Goal: Information Seeking & Learning: Learn about a topic

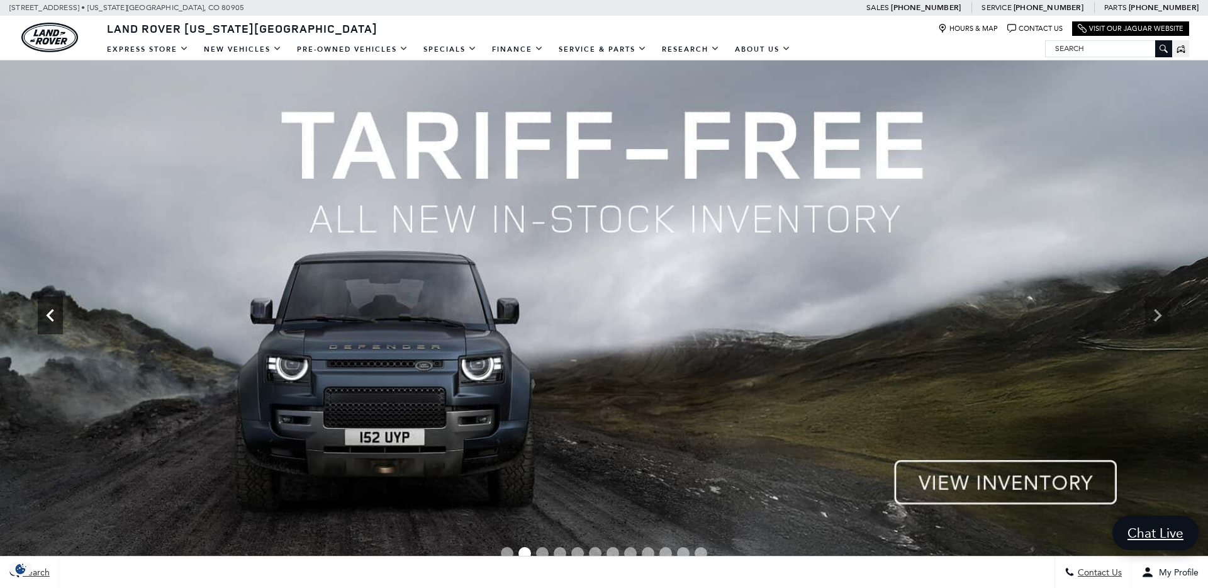
click at [49, 327] on icon "Previous" at bounding box center [50, 315] width 25 height 25
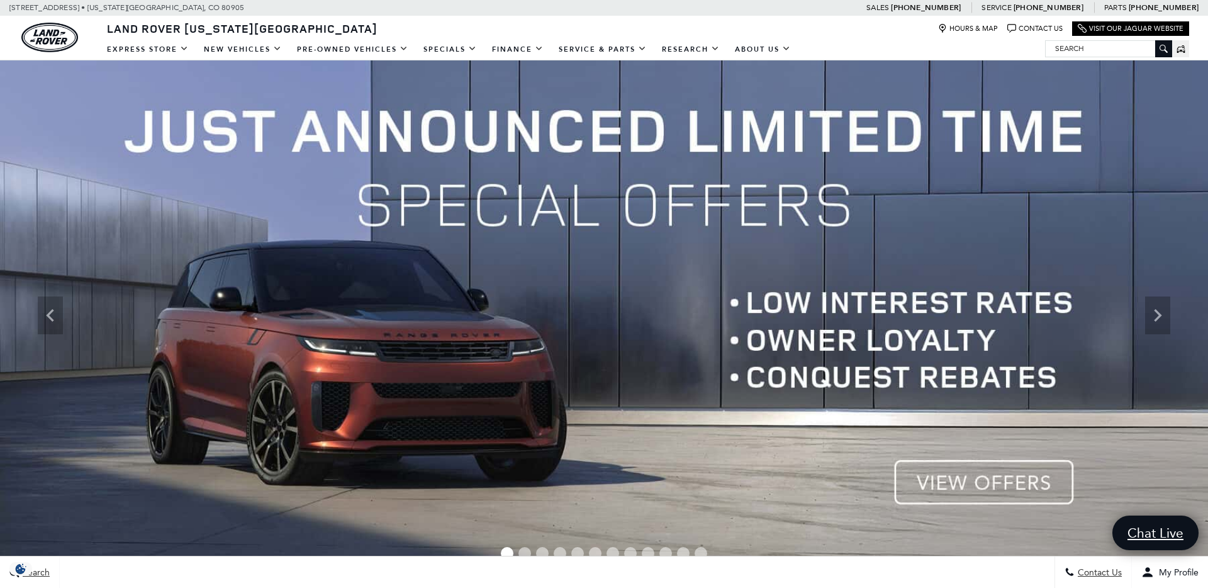
click at [835, 302] on img at bounding box center [604, 315] width 1208 height 510
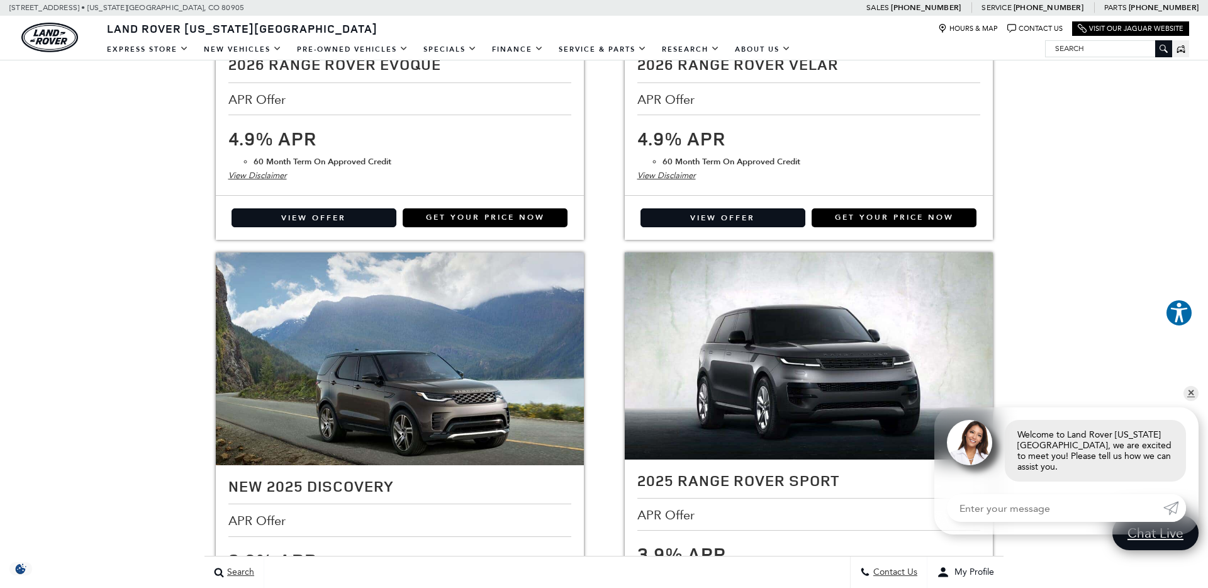
scroll to position [1977, 0]
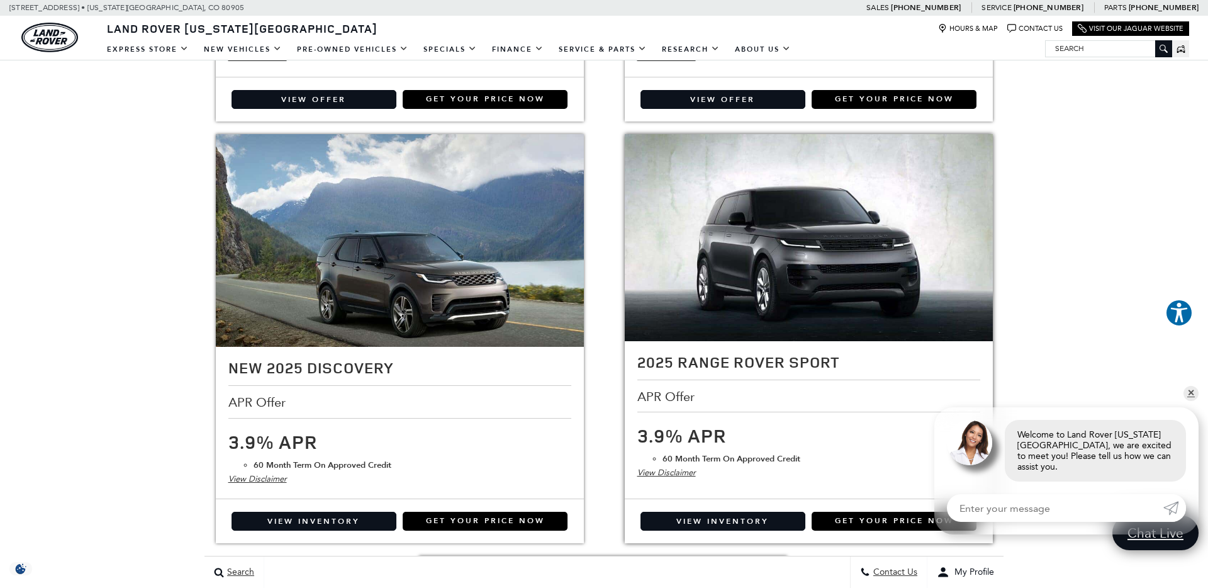
click at [682, 472] on div "View Disclaimer" at bounding box center [809, 473] width 343 height 14
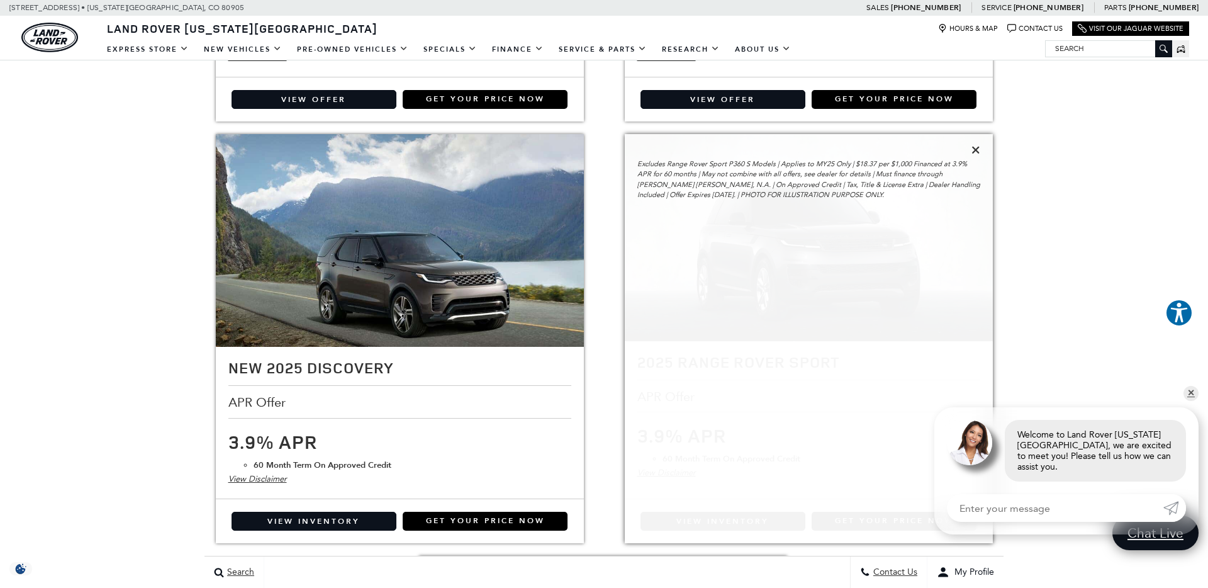
scroll to position [1978, 0]
click at [975, 151] on icon at bounding box center [976, 149] width 9 height 11
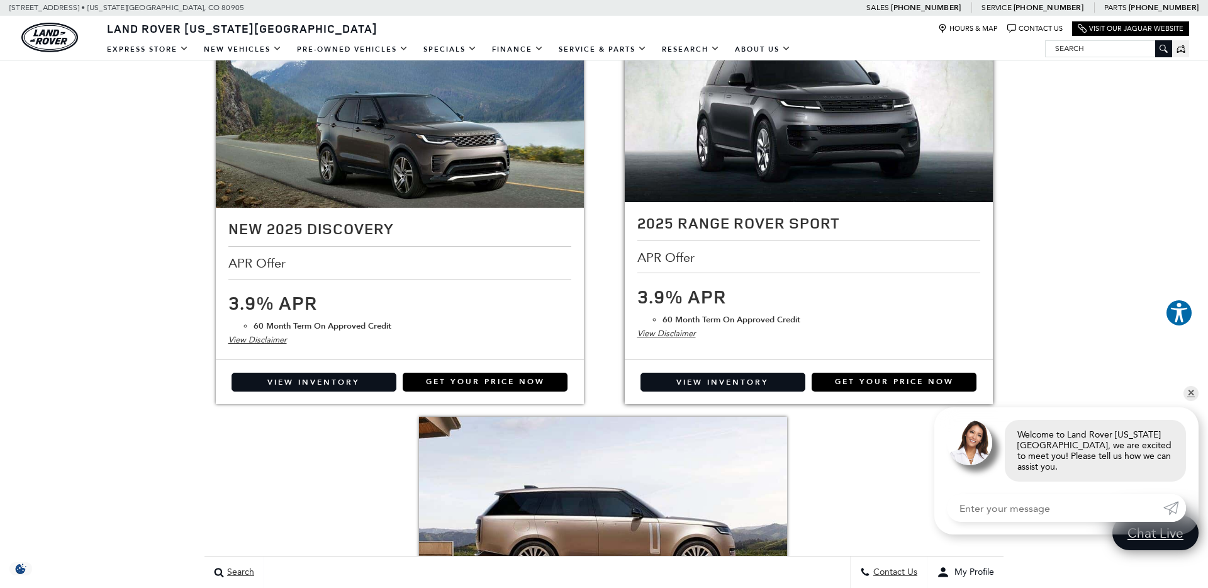
scroll to position [2117, 0]
